Goal: Information Seeking & Learning: Check status

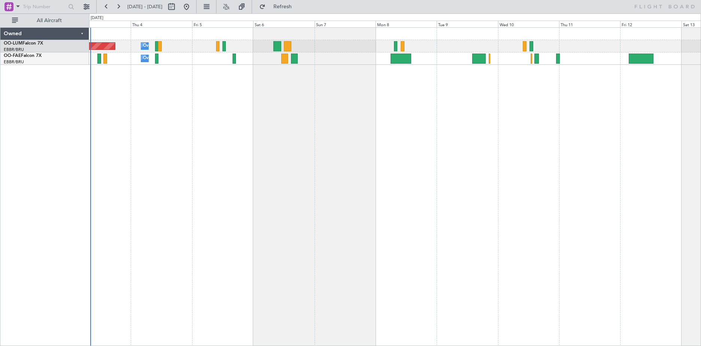
click at [189, 127] on div "Planned Maint [GEOGRAPHIC_DATA] ([GEOGRAPHIC_DATA] National) Owner [GEOGRAPHIC_…" at bounding box center [395, 186] width 612 height 319
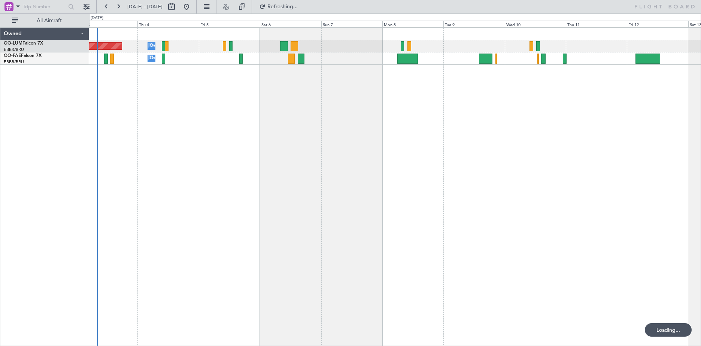
click at [157, 83] on div "Planned Maint [GEOGRAPHIC_DATA] ([GEOGRAPHIC_DATA] National) Owner [GEOGRAPHIC_…" at bounding box center [395, 186] width 612 height 319
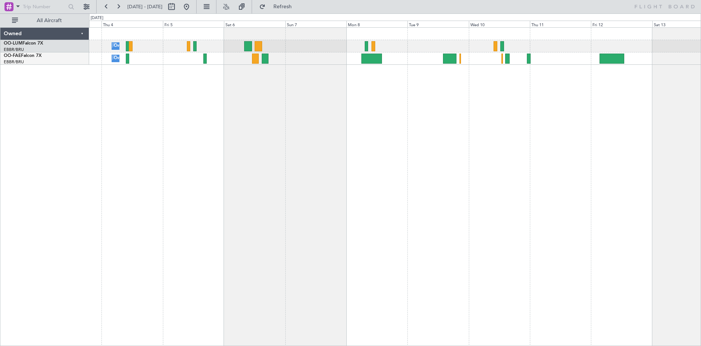
click at [210, 94] on div "Owner Melsbroek Air Base Planned Maint [GEOGRAPHIC_DATA] ([GEOGRAPHIC_DATA]) Ow…" at bounding box center [395, 186] width 612 height 319
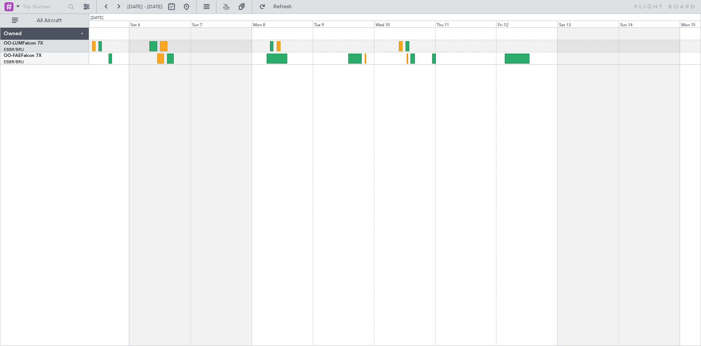
click at [218, 122] on div "Owner Melsbroek Air Base Planned Maint [GEOGRAPHIC_DATA] ([GEOGRAPHIC_DATA]) Ow…" at bounding box center [395, 186] width 612 height 319
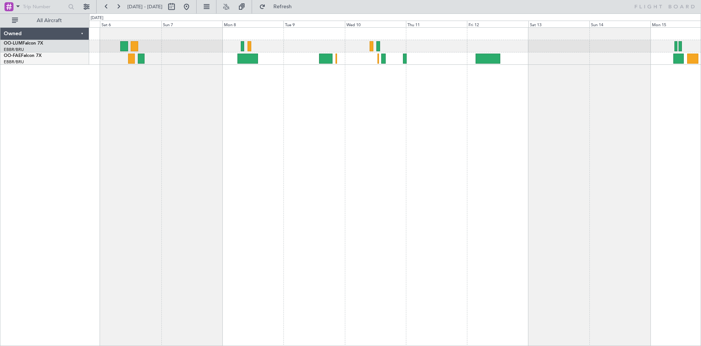
click at [299, 110] on div "Owner Melsbroek Air Base Planned Maint [GEOGRAPHIC_DATA] ([GEOGRAPHIC_DATA]) Ow…" at bounding box center [395, 186] width 612 height 319
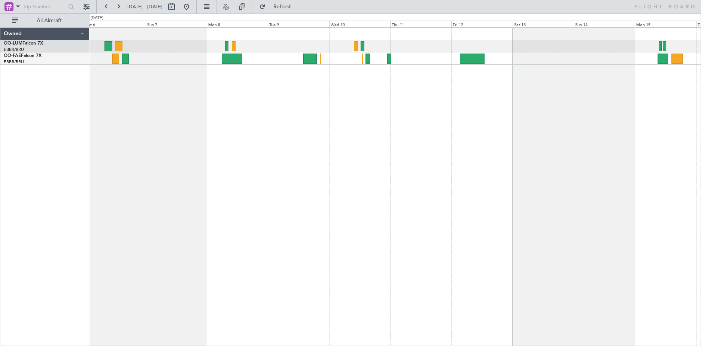
click at [319, 97] on div "Owner Melsbroek Air Base Planned Maint [GEOGRAPHIC_DATA] ([GEOGRAPHIC_DATA]) Ow…" at bounding box center [395, 186] width 612 height 319
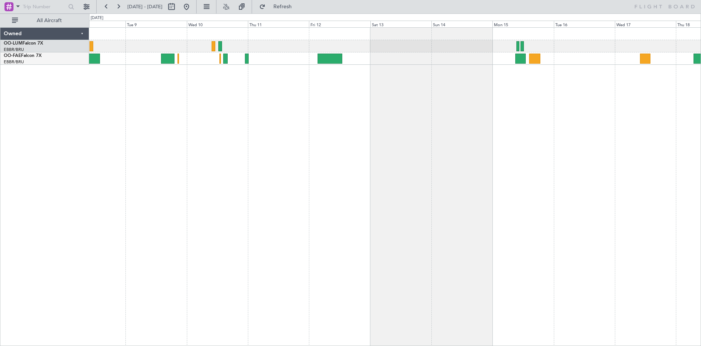
click at [302, 128] on div at bounding box center [395, 186] width 612 height 319
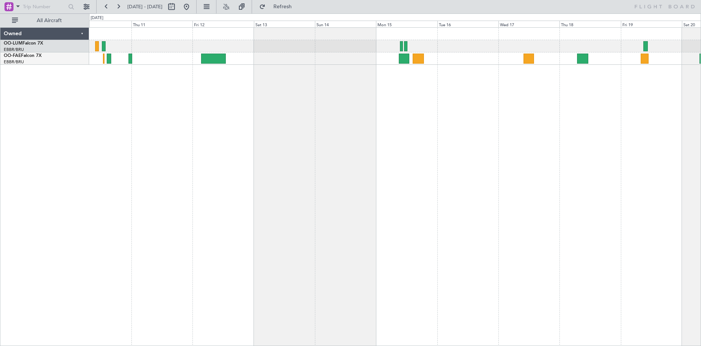
click at [419, 144] on div at bounding box center [395, 186] width 612 height 319
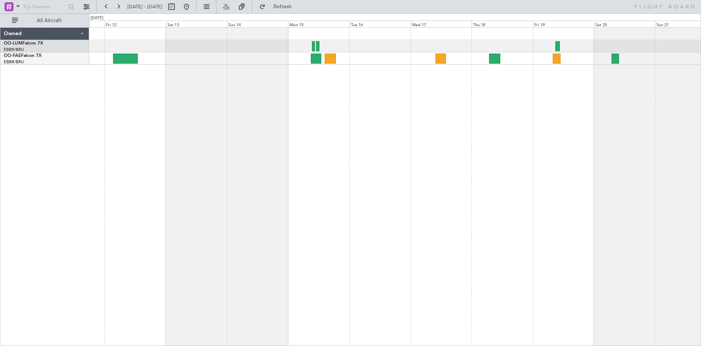
click at [432, 85] on div at bounding box center [395, 186] width 612 height 319
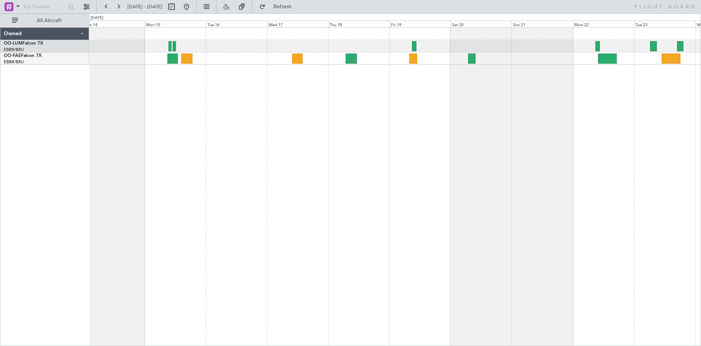
click at [137, 135] on div at bounding box center [395, 186] width 612 height 319
